Goal: Information Seeking & Learning: Learn about a topic

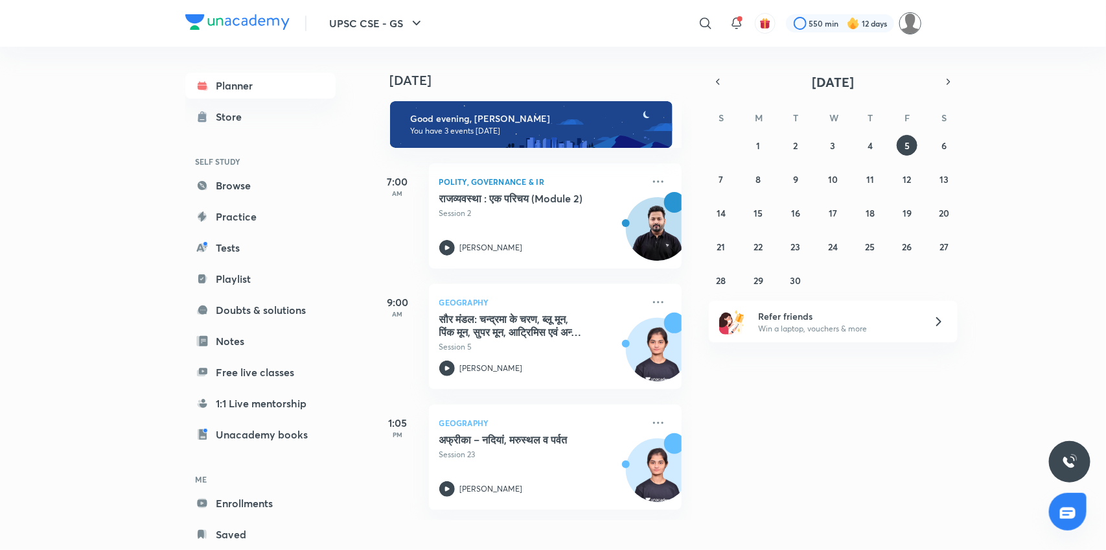
click at [909, 19] on img at bounding box center [910, 23] width 22 height 22
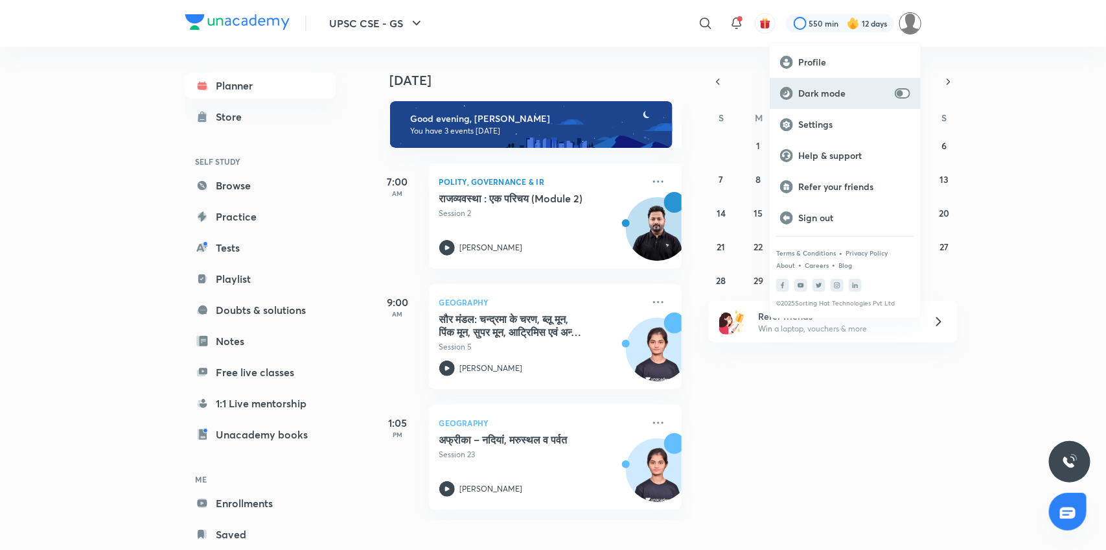
click at [898, 92] on input "checkbox" at bounding box center [900, 93] width 31 height 10
checkbox input "true"
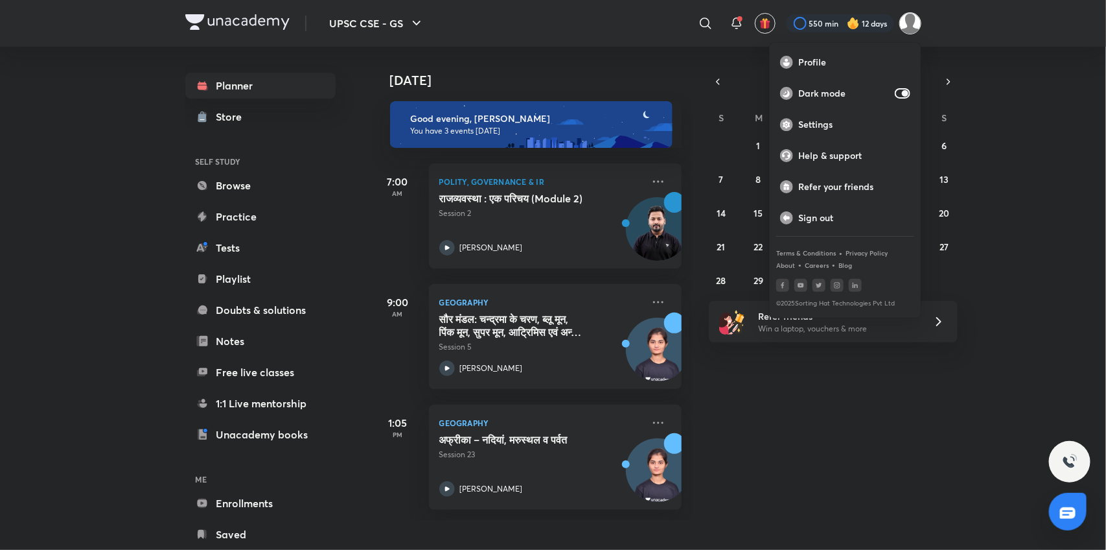
click at [231, 510] on div at bounding box center [553, 275] width 1106 height 550
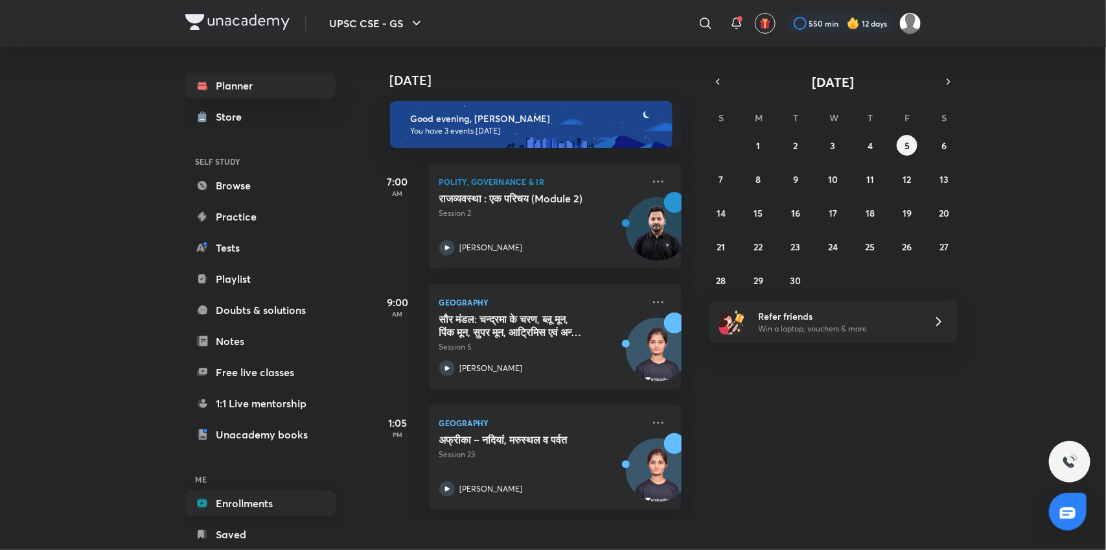
click at [250, 499] on link "Enrollments" at bounding box center [260, 503] width 150 height 26
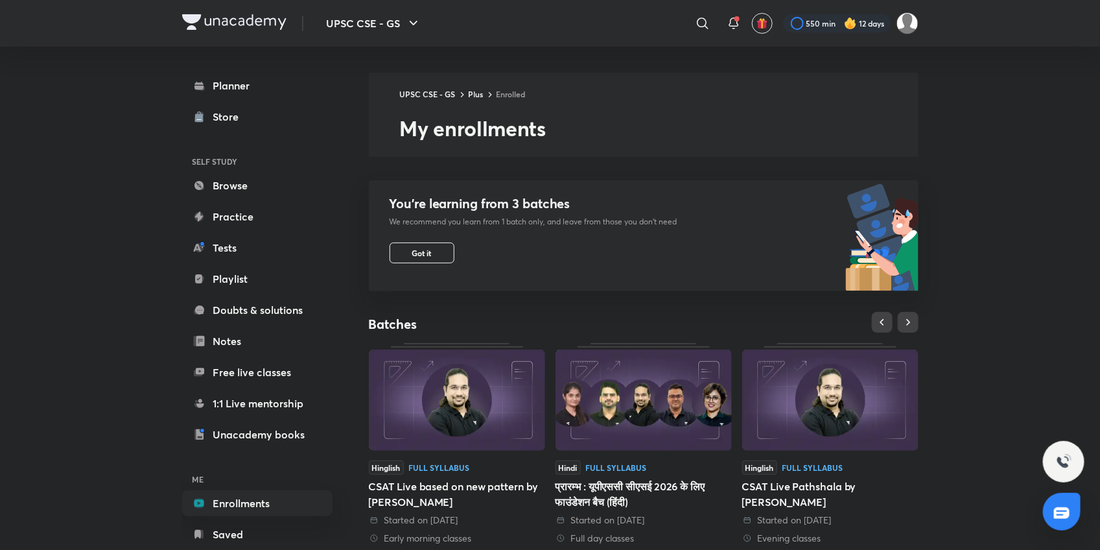
scroll to position [358, 0]
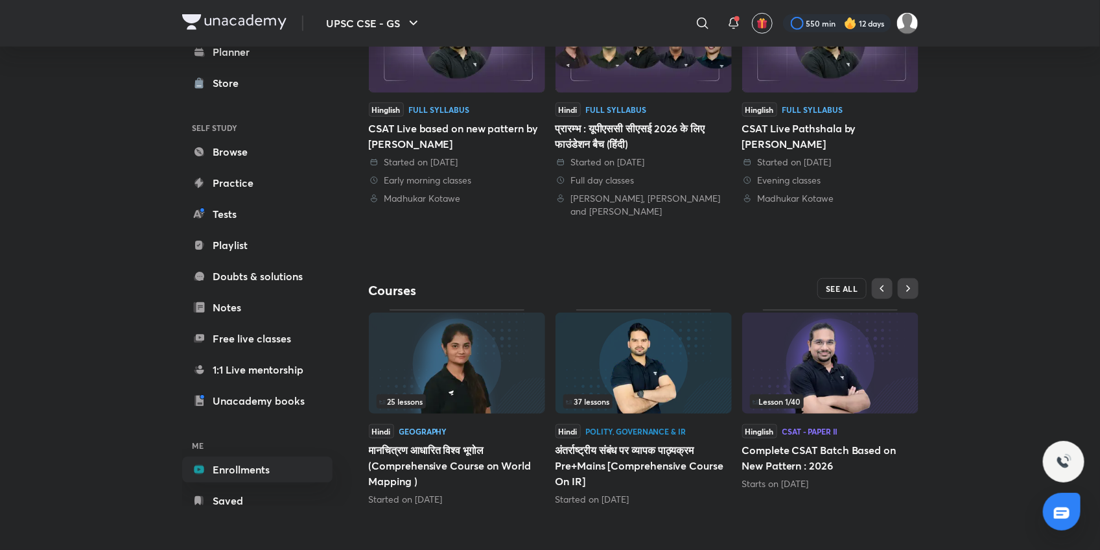
click at [850, 287] on span "SEE ALL" at bounding box center [842, 288] width 32 height 9
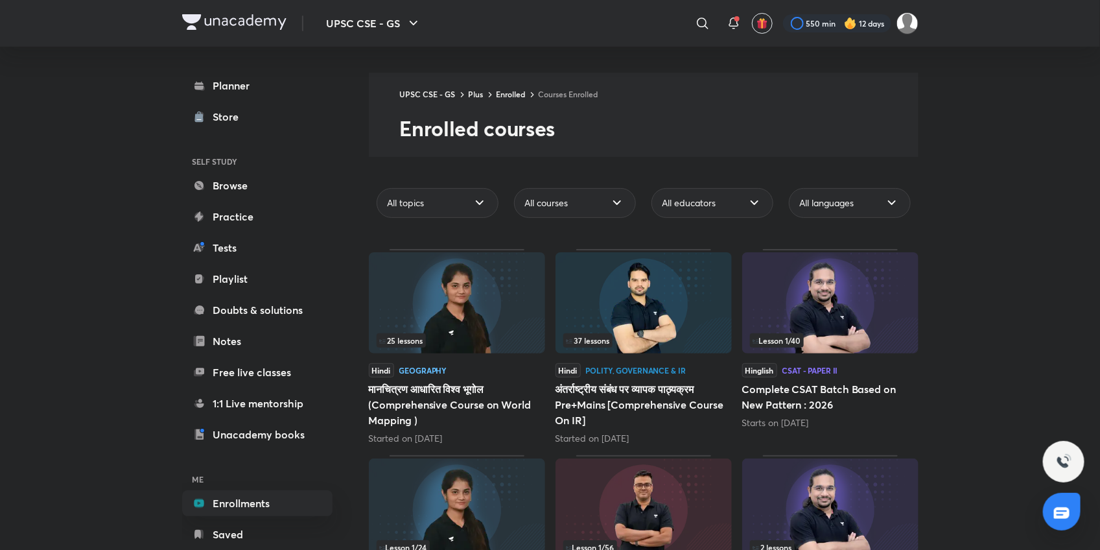
scroll to position [480, 0]
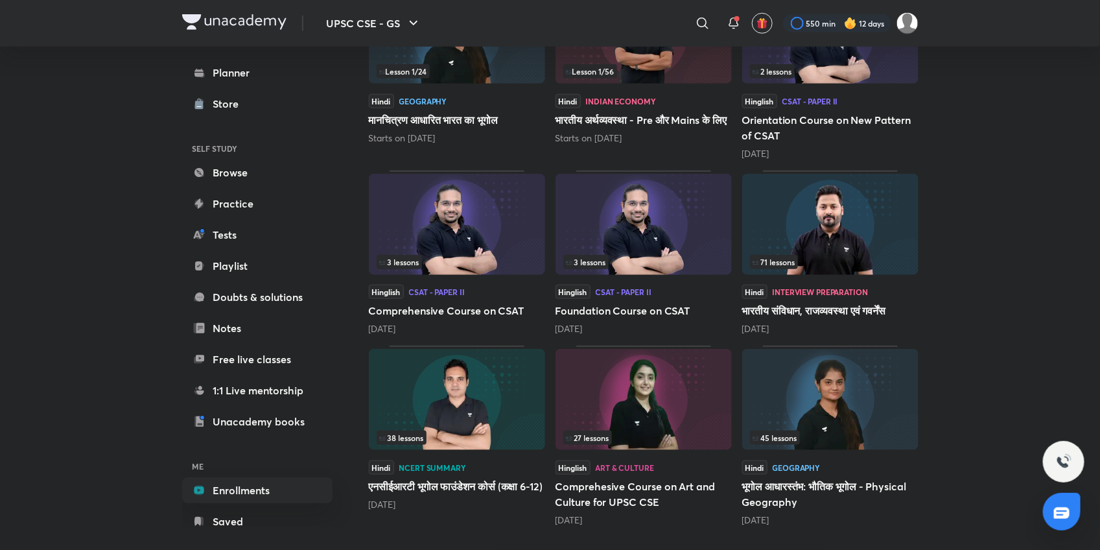
click at [844, 426] on img at bounding box center [830, 399] width 176 height 101
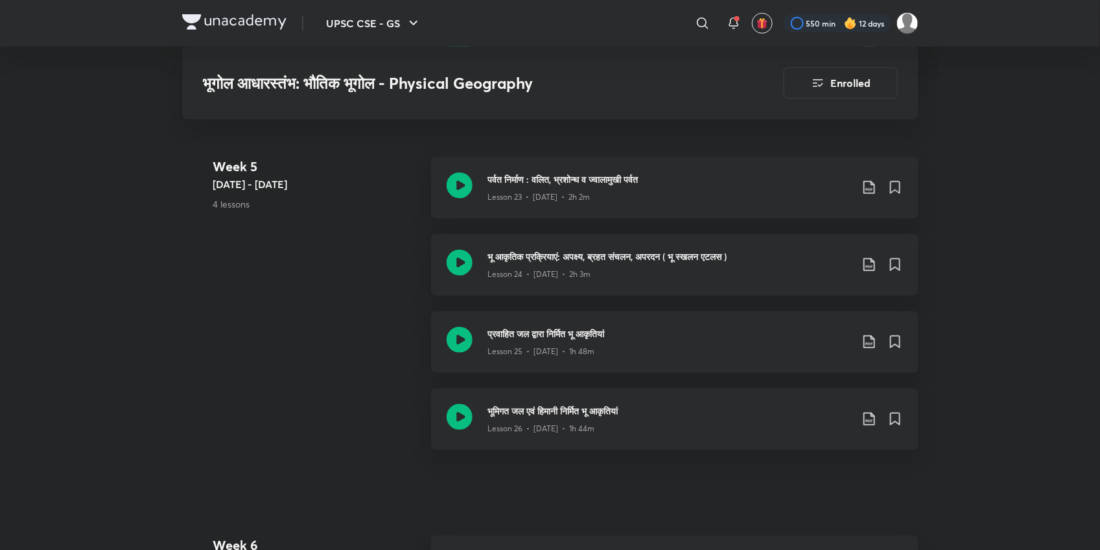
scroll to position [2678, 0]
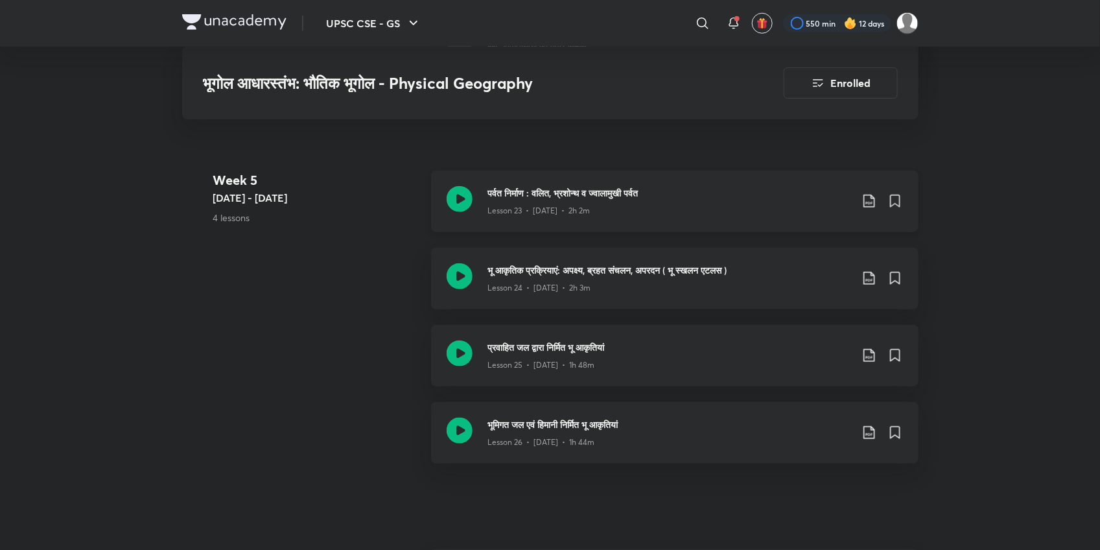
click at [462, 199] on icon at bounding box center [459, 199] width 26 height 26
click at [458, 202] on icon at bounding box center [459, 199] width 26 height 26
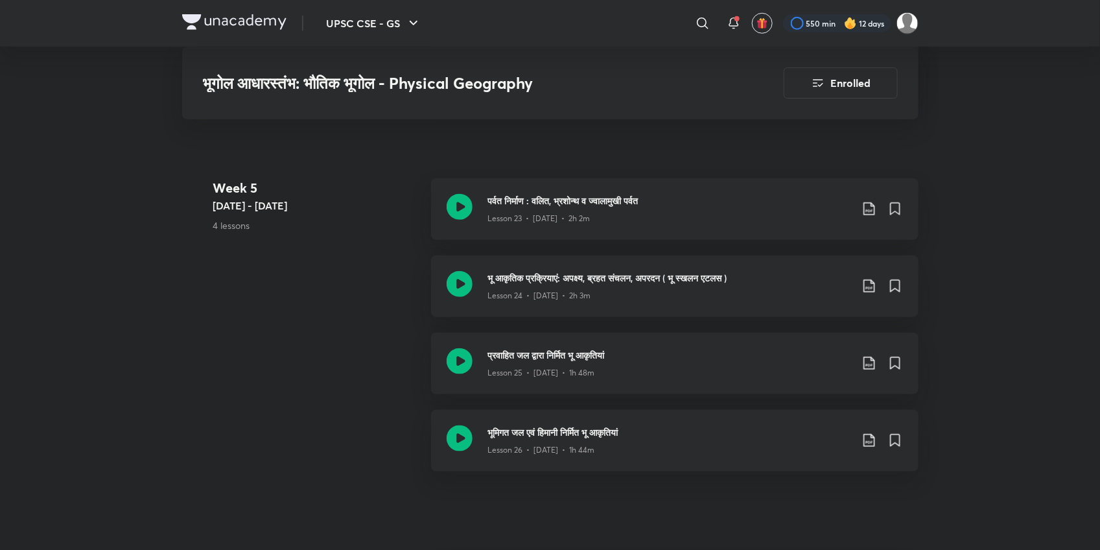
scroll to position [2668, 0]
click at [461, 202] on icon at bounding box center [459, 209] width 26 height 26
